Goal: Task Accomplishment & Management: Use online tool/utility

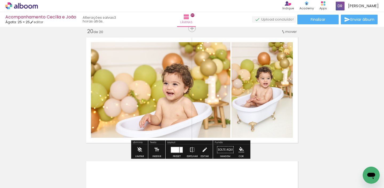
scroll to position [2315, 0]
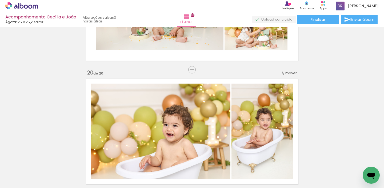
scroll to position [0, 5187]
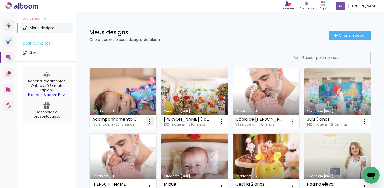
click at [147, 121] on iron-icon at bounding box center [150, 121] width 6 height 6
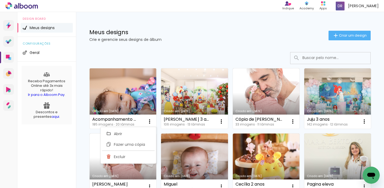
click at [133, 107] on link "Criado em [DATE]" at bounding box center [123, 98] width 67 height 60
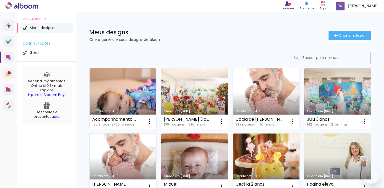
click at [131, 92] on link "Criado em [DATE]" at bounding box center [123, 98] width 67 height 60
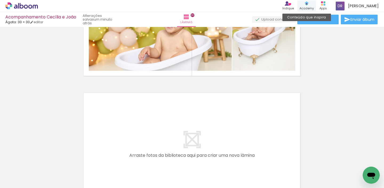
scroll to position [295, 0]
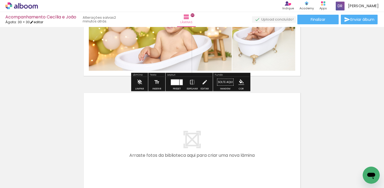
click at [41, 22] on link "editar" at bounding box center [36, 22] width 13 height 5
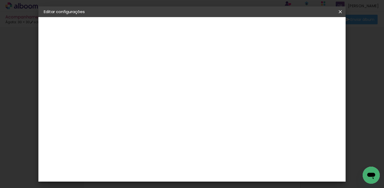
click at [0, 0] on slot "Voltar" at bounding box center [0, 0] width 0 height 0
click at [339, 12] on iron-icon at bounding box center [340, 11] width 6 height 5
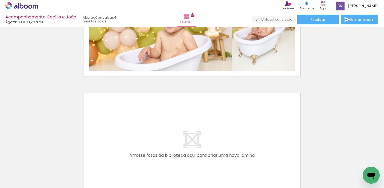
scroll to position [295, 0]
